Goal: Task Accomplishment & Management: Use online tool/utility

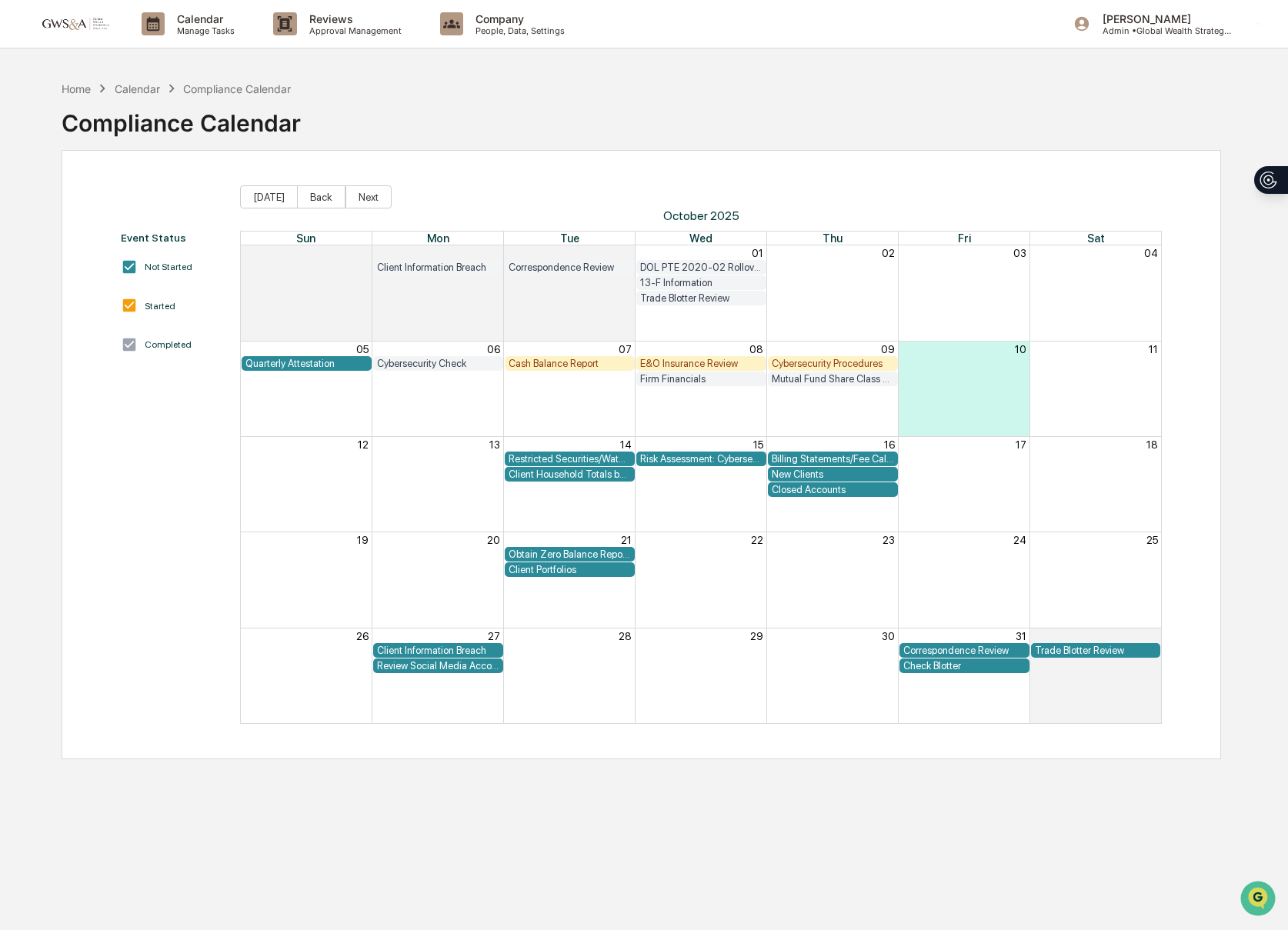
click at [525, 363] on div "Cash Balance Report" at bounding box center [570, 363] width 123 height 12
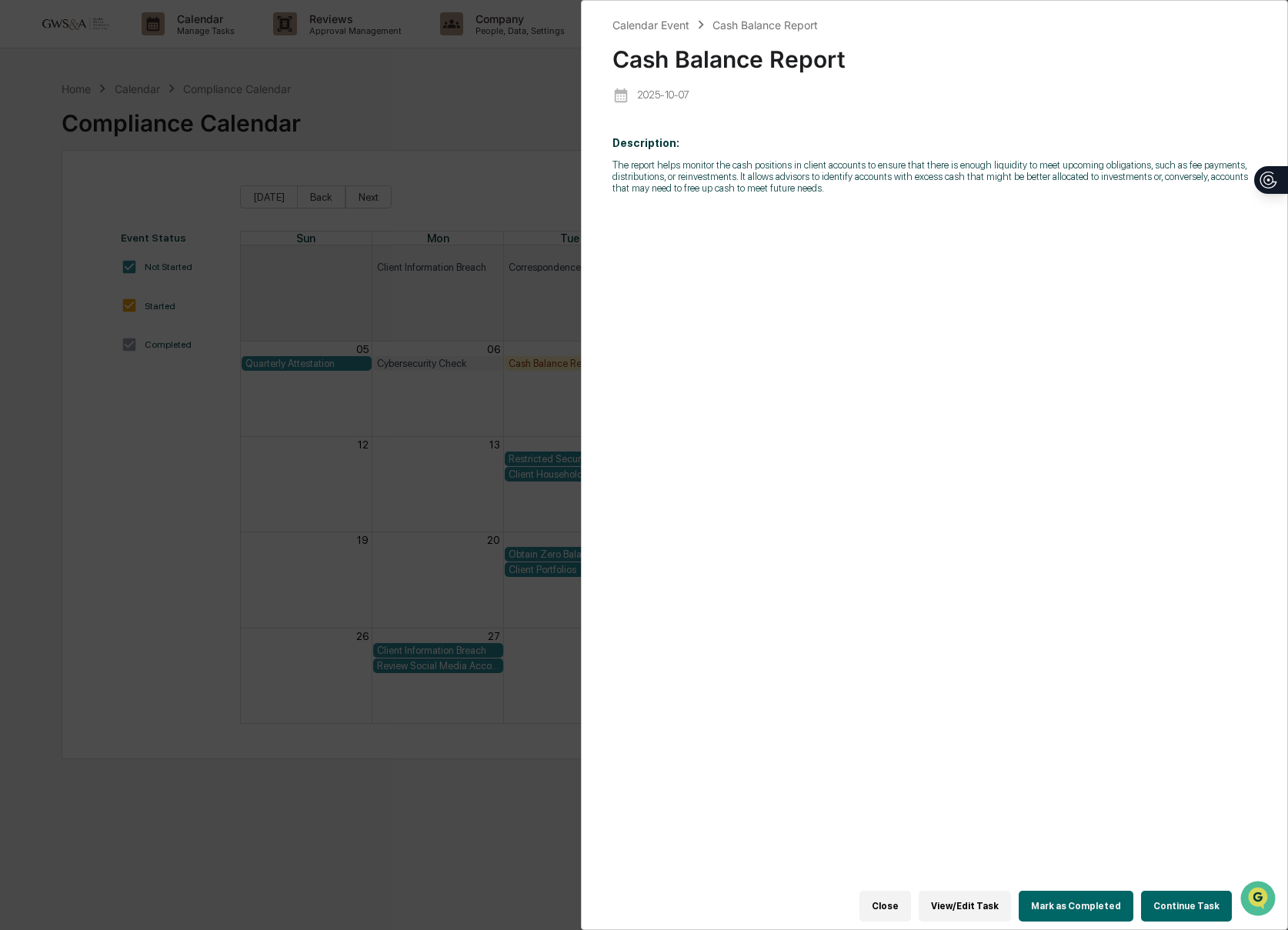
click at [1189, 911] on button "Continue Task" at bounding box center [1187, 906] width 91 height 31
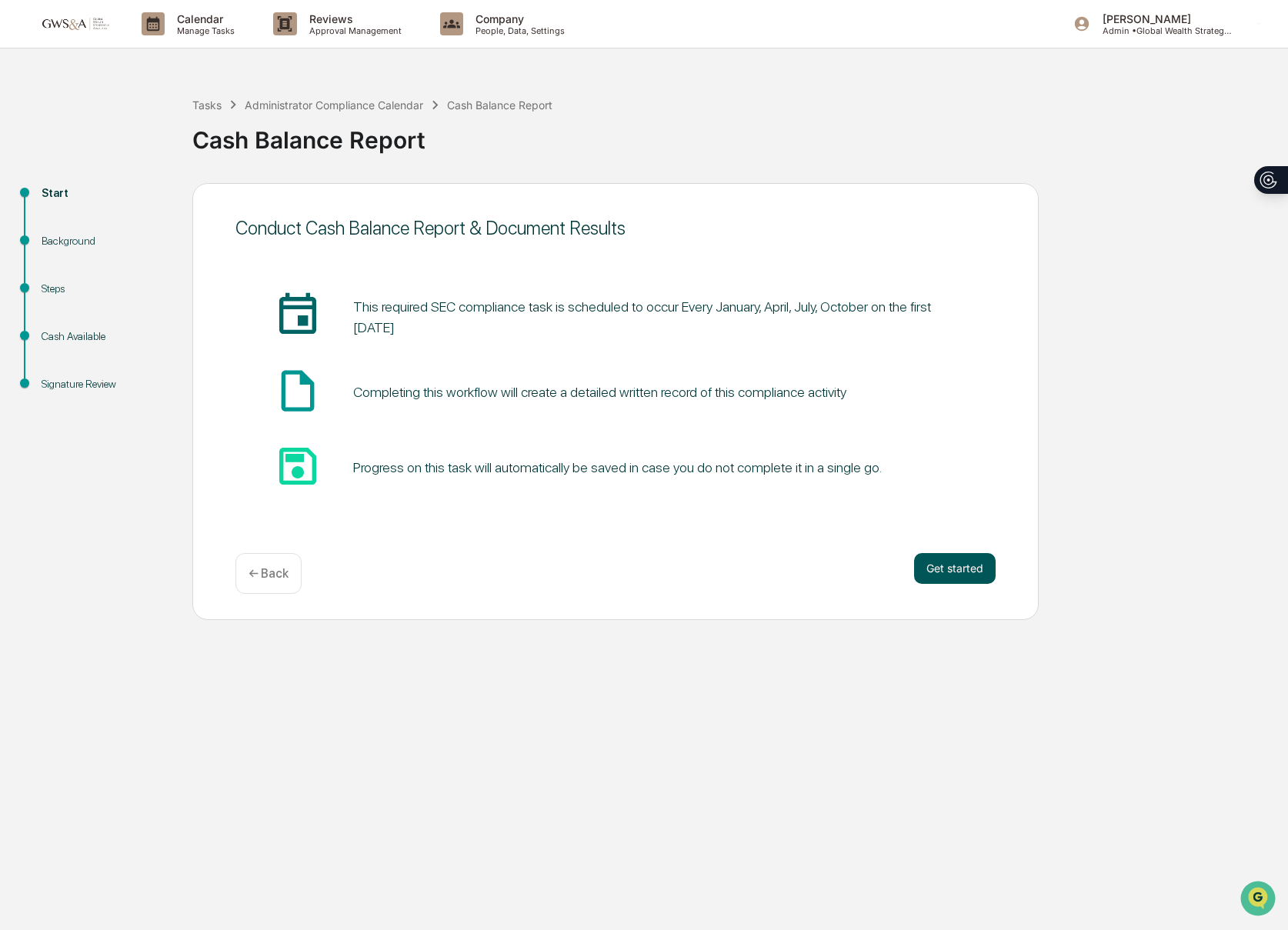
click at [964, 564] on button "Get started" at bounding box center [955, 568] width 82 height 31
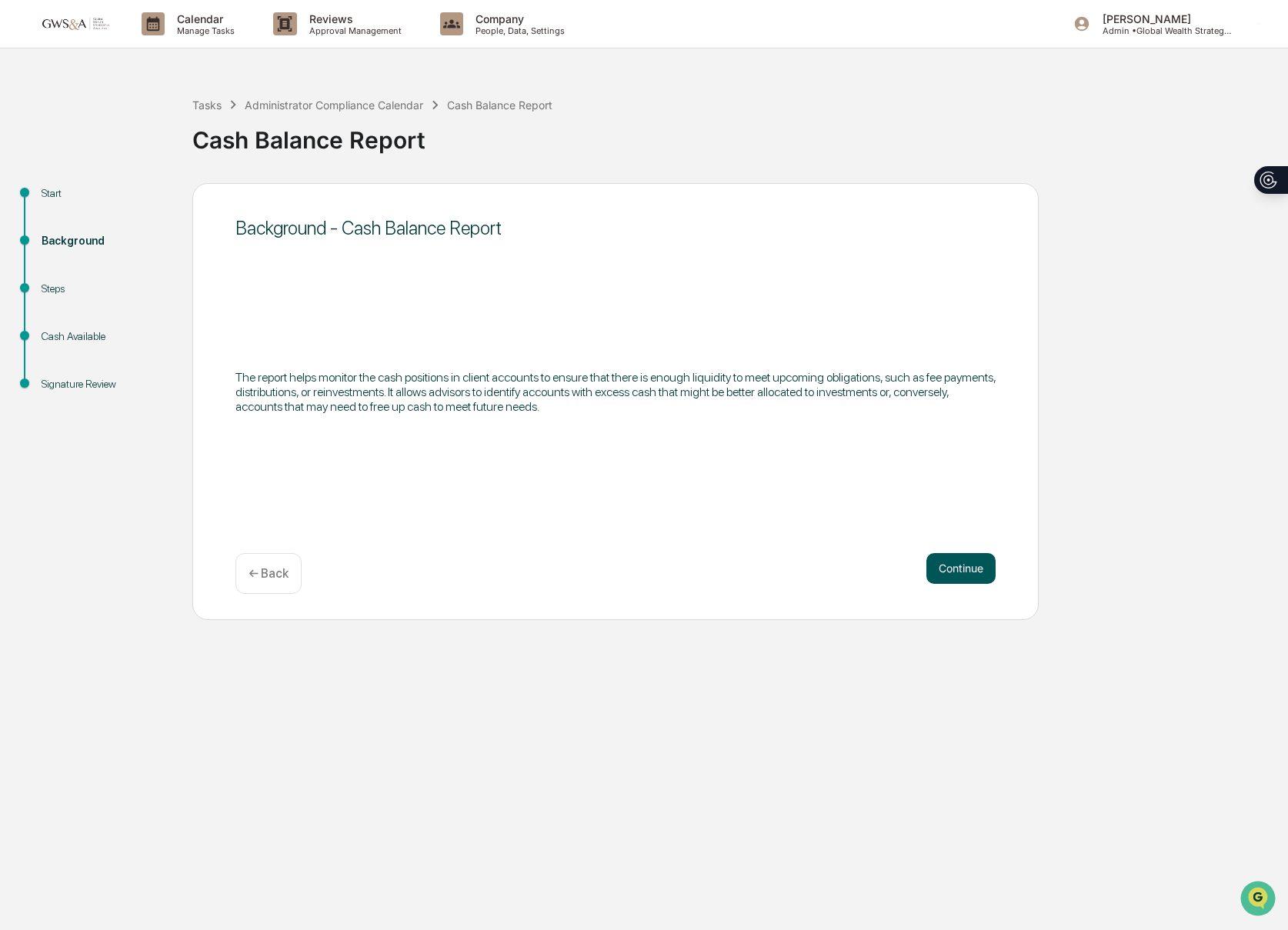
click at [966, 565] on button "Continue" at bounding box center [960, 568] width 69 height 31
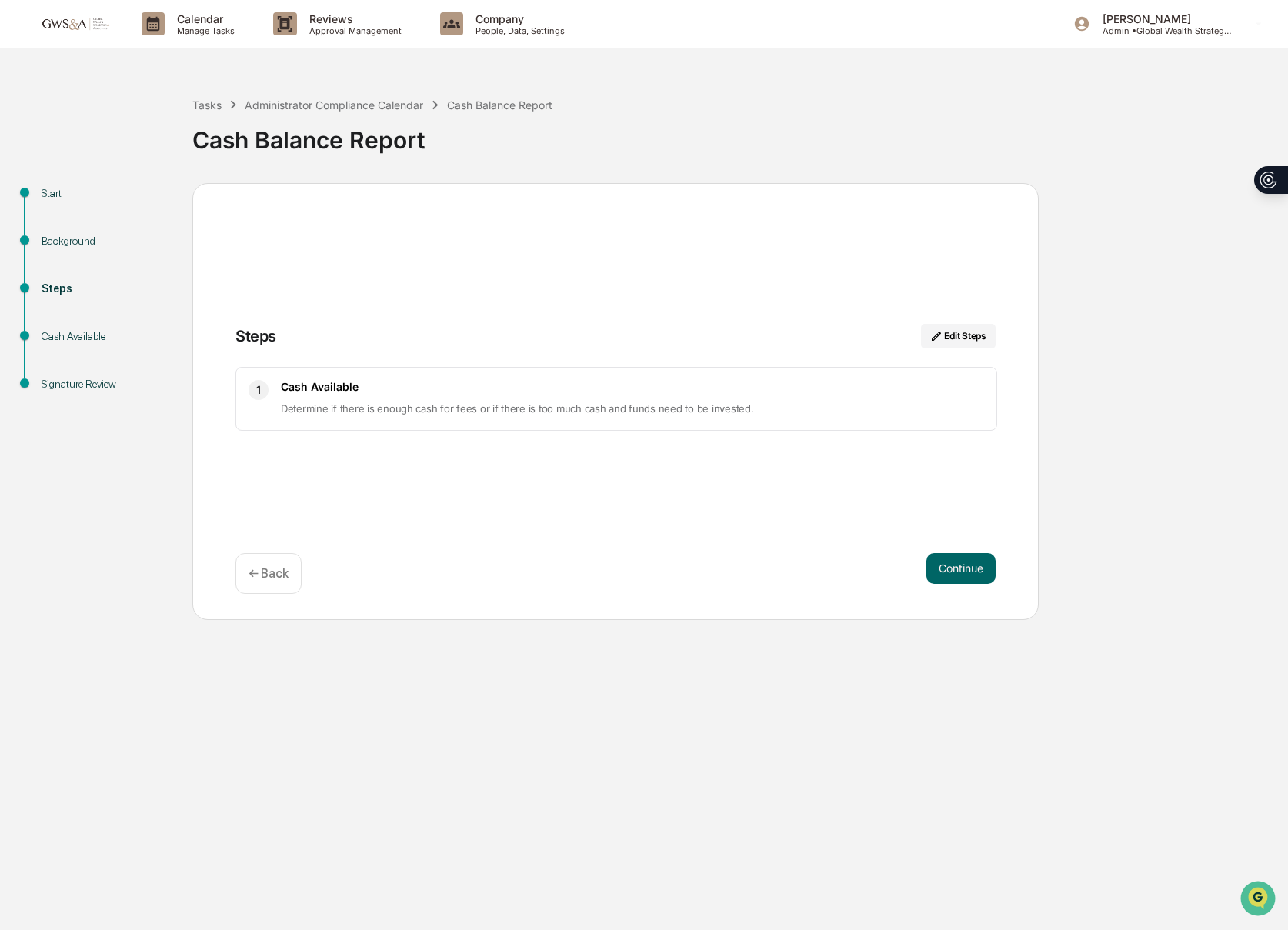
click at [965, 565] on button "Continue" at bounding box center [960, 568] width 69 height 31
